Goal: Find specific page/section: Find specific page/section

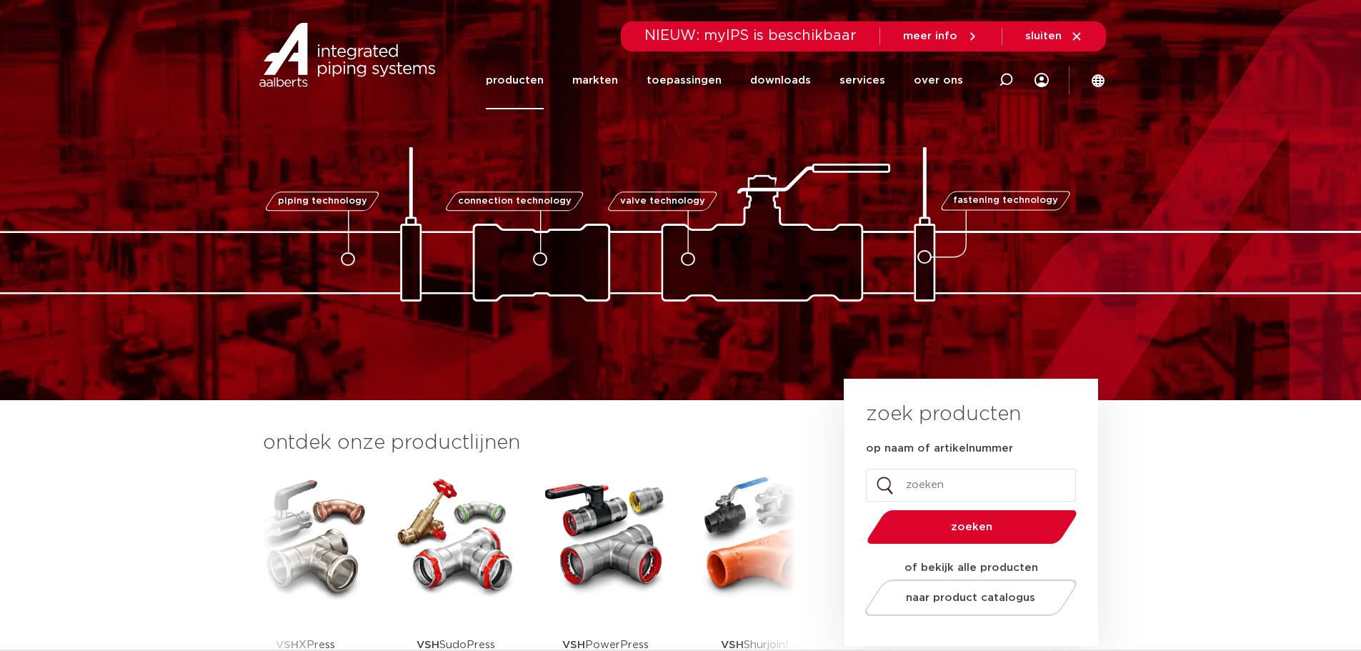
click at [520, 91] on link "producten" at bounding box center [515, 80] width 58 height 58
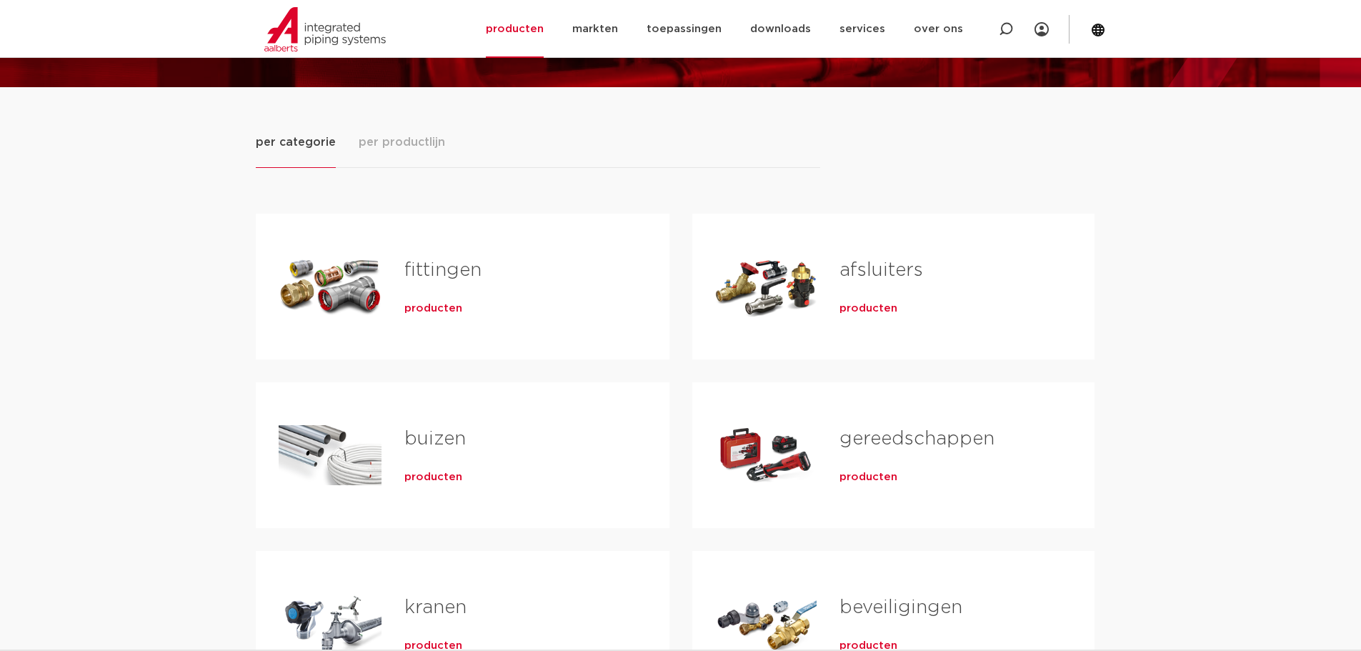
click at [848, 273] on link "afsluiters" at bounding box center [881, 270] width 84 height 19
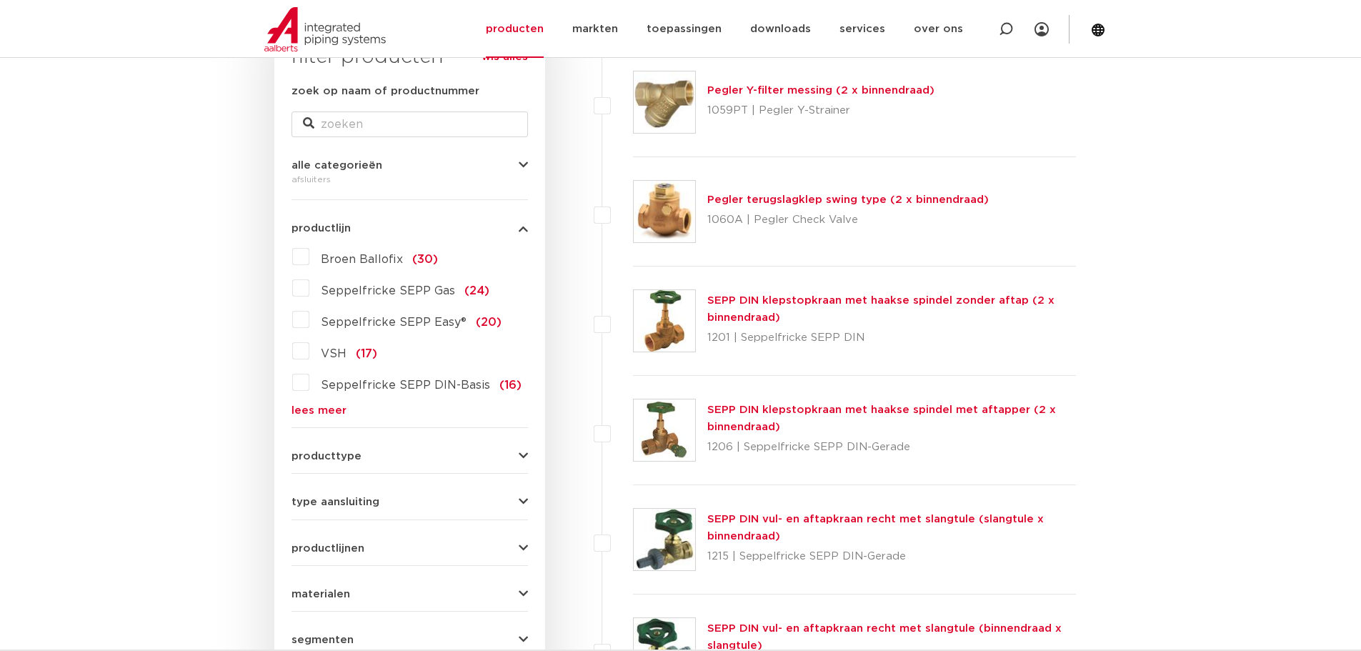
scroll to position [245, 0]
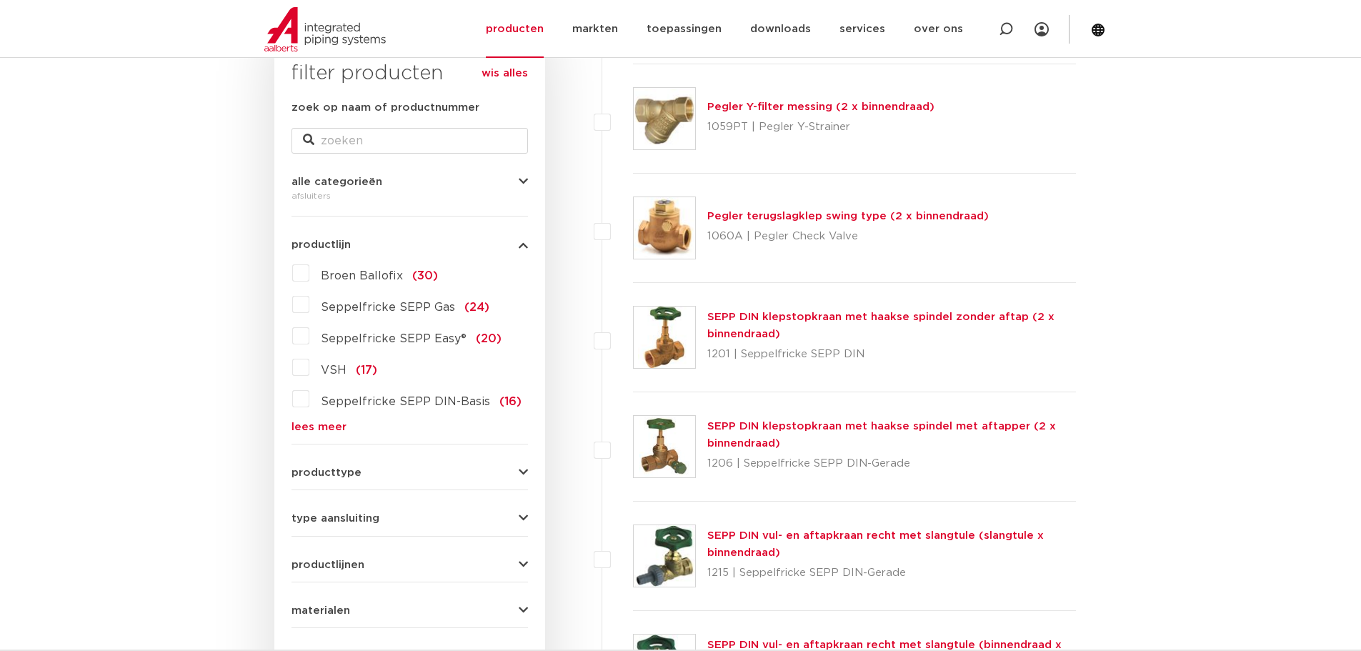
click at [309, 273] on label "Broen Ballofix (30)" at bounding box center [373, 272] width 129 height 23
click at [0, 0] on input "Broen Ballofix (30)" at bounding box center [0, 0] width 0 height 0
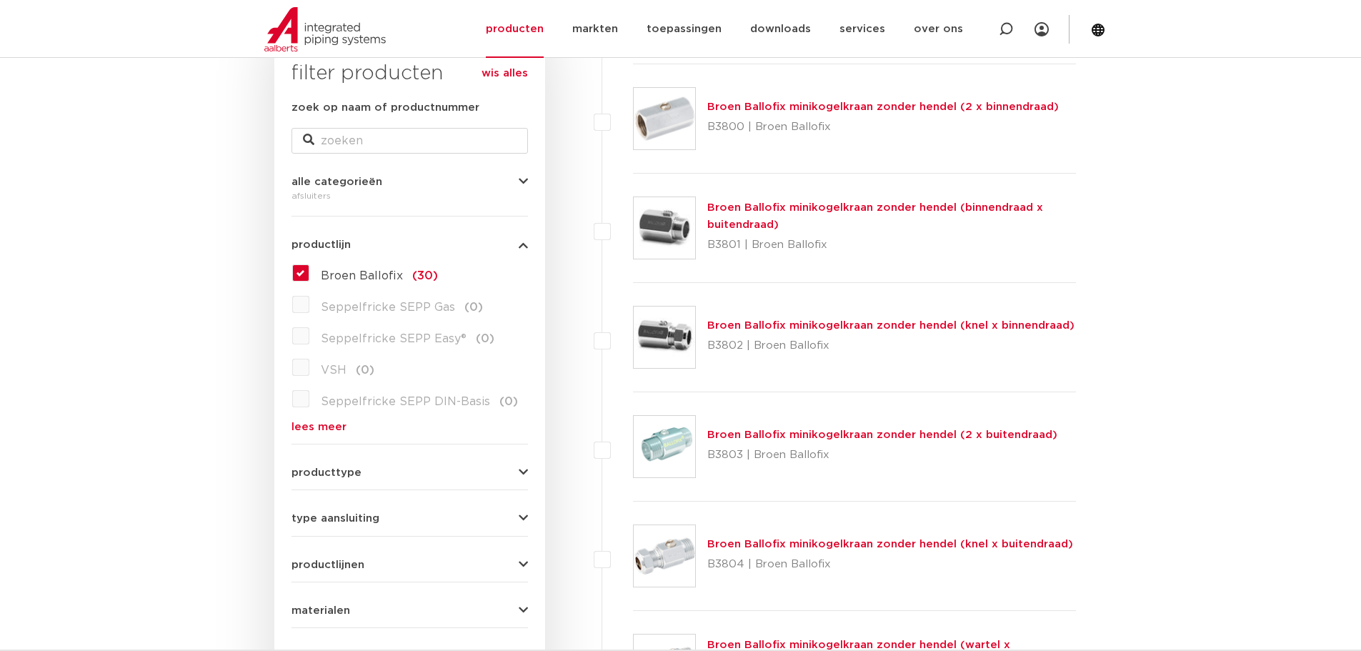
click at [756, 207] on link "Broen Ballofix minikogelkraan zonder hendel (binnendraad x buitendraad)" at bounding box center [875, 216] width 336 height 28
